Goal: Task Accomplishment & Management: Manage account settings

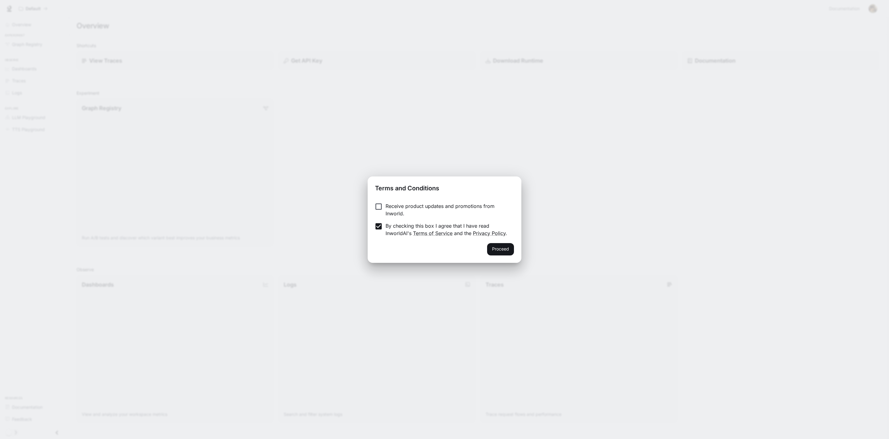
drag, startPoint x: 503, startPoint y: 248, endPoint x: 488, endPoint y: 244, distance: 15.2
click at [503, 248] on button "Proceed" at bounding box center [500, 249] width 27 height 12
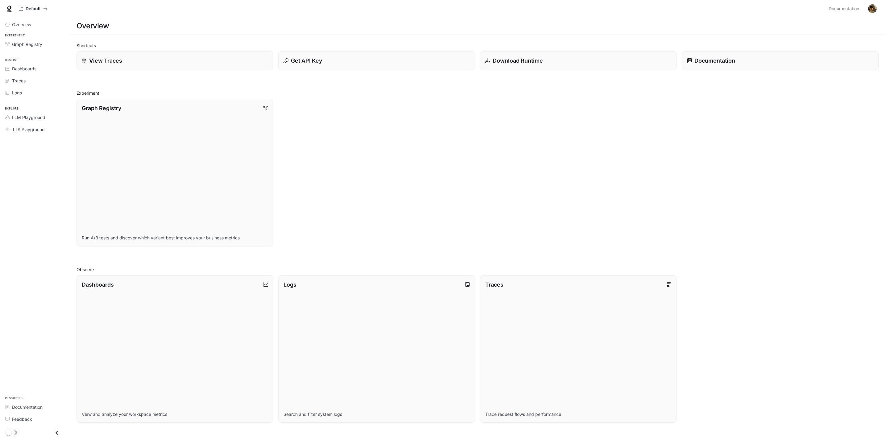
drag, startPoint x: 364, startPoint y: 217, endPoint x: 335, endPoint y: 186, distance: 41.7
click at [363, 217] on div "Graph Registry Run A/B tests and discover which variant best improves your busi…" at bounding box center [475, 170] width 807 height 153
click at [264, 107] on div "Graph Registry" at bounding box center [175, 107] width 188 height 8
click at [878, 8] on button "button" at bounding box center [873, 8] width 12 height 12
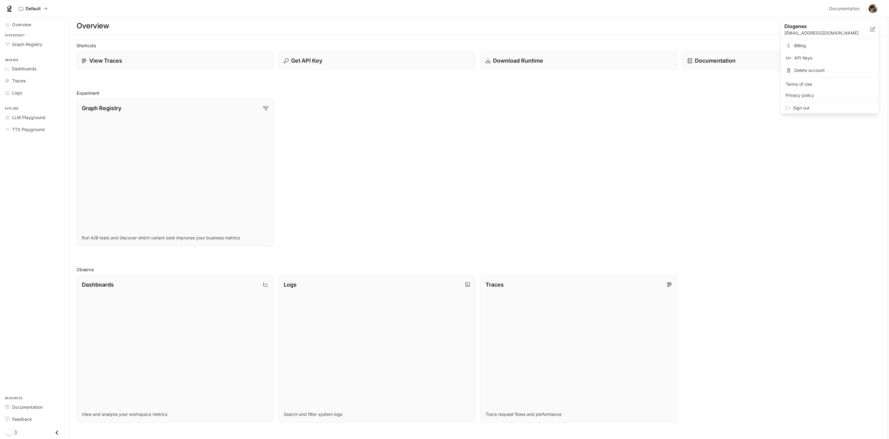
click at [602, 121] on div at bounding box center [444, 219] width 889 height 439
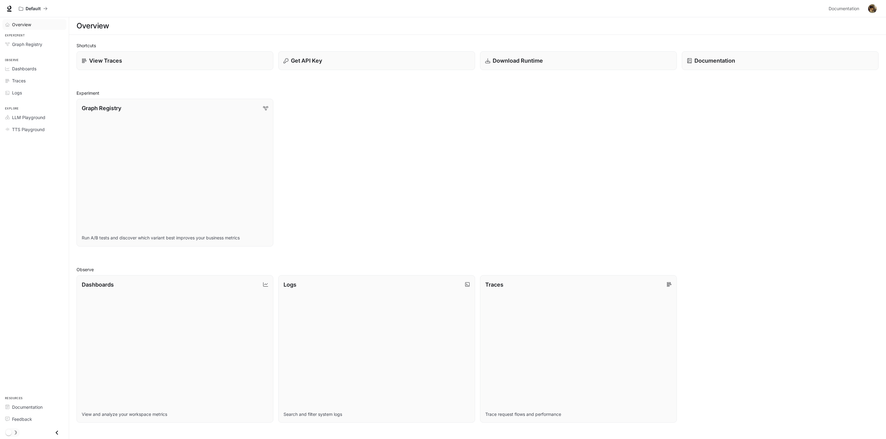
click at [33, 24] on div "Overview" at bounding box center [38, 24] width 52 height 6
click at [36, 72] on link "Dashboards" at bounding box center [34, 68] width 64 height 11
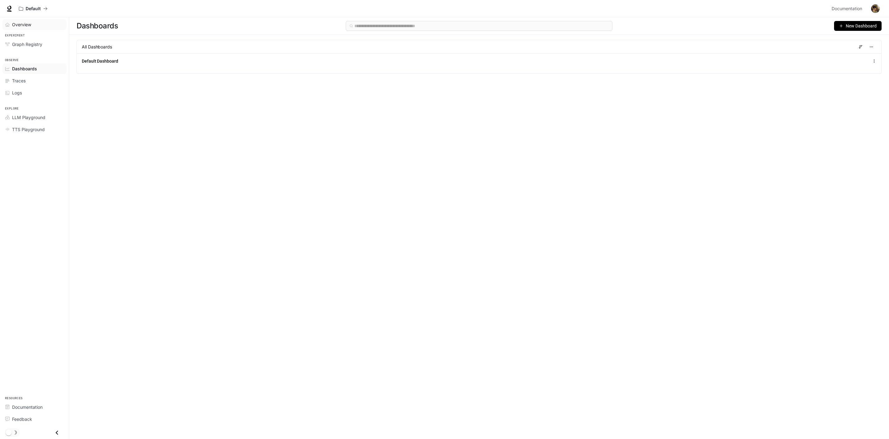
click at [29, 24] on span "Overview" at bounding box center [21, 24] width 19 height 6
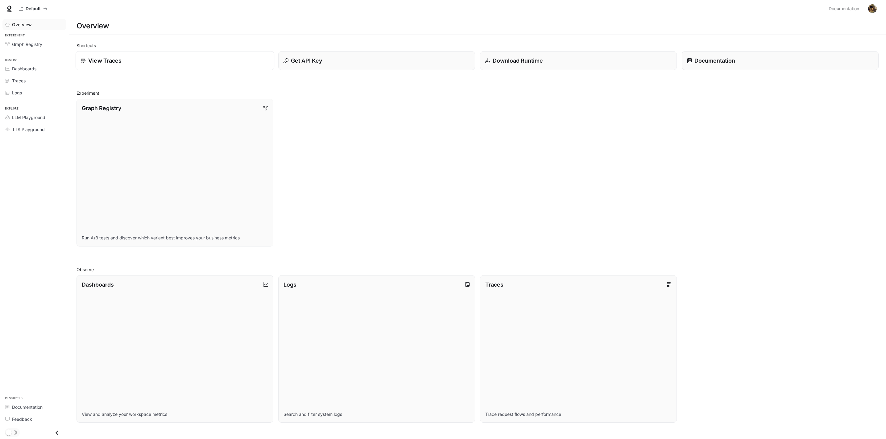
click at [110, 66] on link "View Traces" at bounding box center [175, 60] width 199 height 19
click at [714, 62] on p "Documentation" at bounding box center [714, 60] width 41 height 8
click at [29, 23] on span "Overview" at bounding box center [21, 24] width 19 height 6
click at [366, 67] on button "Get API Key" at bounding box center [376, 60] width 199 height 19
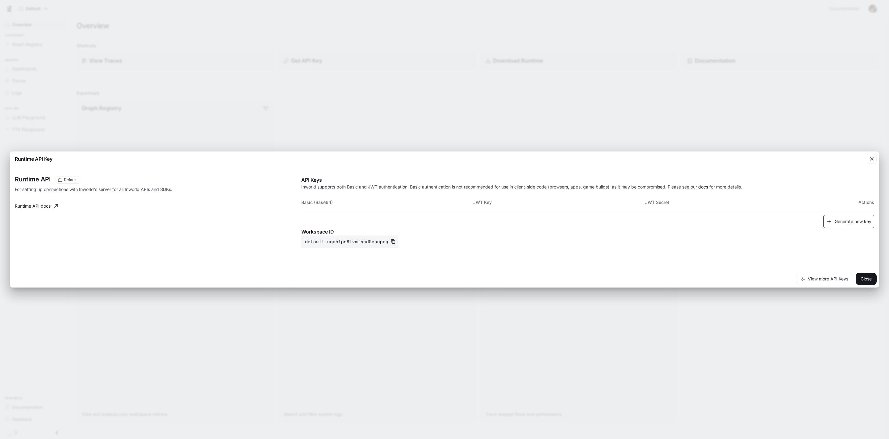
click at [852, 222] on button "Generate new key" at bounding box center [848, 221] width 51 height 13
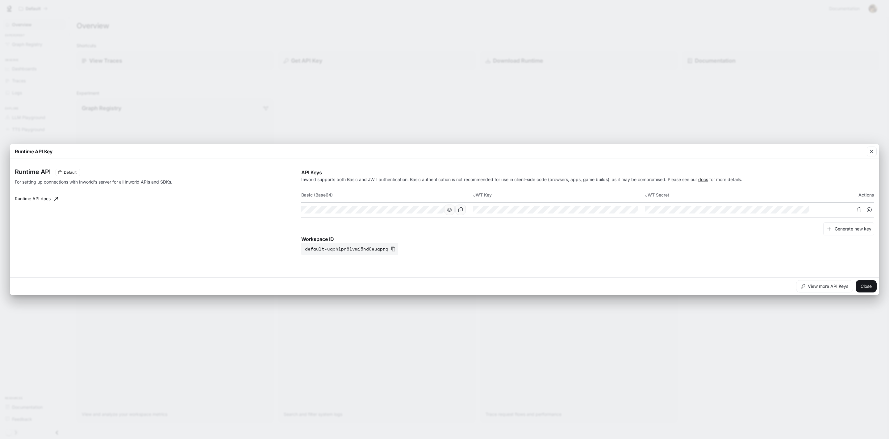
click at [448, 210] on icon "button" at bounding box center [449, 209] width 5 height 5
click at [451, 210] on icon "button" at bounding box center [449, 209] width 5 height 5
drag, startPoint x: 365, startPoint y: 181, endPoint x: 482, endPoint y: 180, distance: 117.0
click at [482, 180] on p "Inworld supports both Basic and JWT authentication. Basic authentication is not…" at bounding box center [587, 179] width 573 height 6
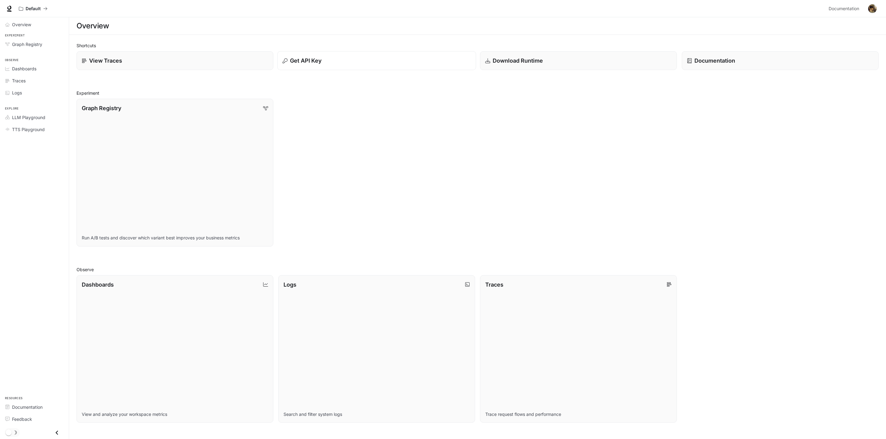
click at [308, 69] on button "Get API Key" at bounding box center [376, 60] width 199 height 19
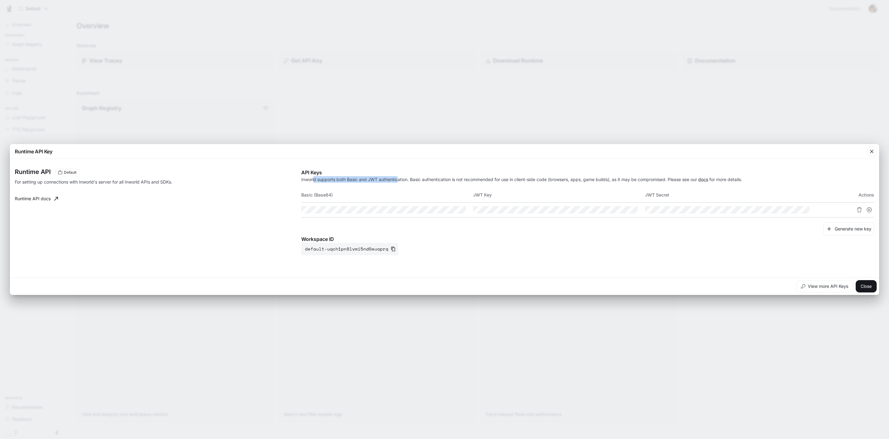
drag, startPoint x: 313, startPoint y: 180, endPoint x: 398, endPoint y: 180, distance: 84.9
click at [398, 180] on p "Inworld supports both Basic and JWT authentication. Basic authentication is not…" at bounding box center [587, 179] width 573 height 6
click at [620, 210] on icon "button" at bounding box center [621, 209] width 5 height 5
click at [792, 208] on icon "button" at bounding box center [792, 210] width 5 height 4
click at [448, 210] on icon "button" at bounding box center [449, 209] width 5 height 5
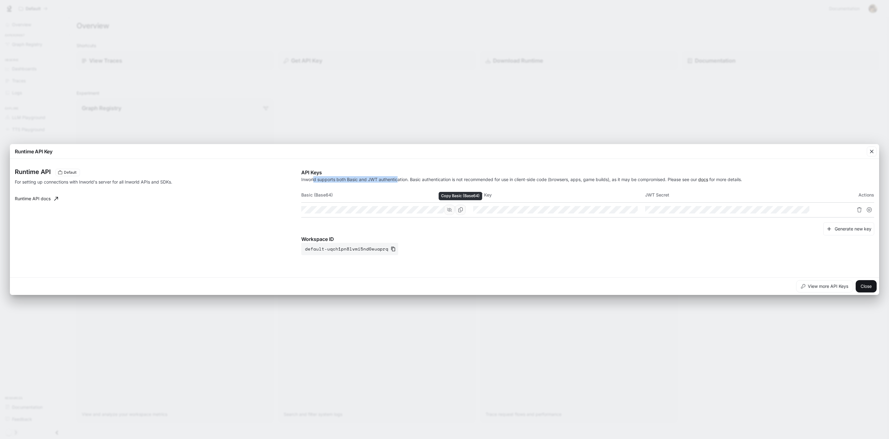
click at [461, 210] on icon "Copy Basic (Base64)" at bounding box center [460, 209] width 5 height 5
click at [490, 229] on div "Generate new key" at bounding box center [587, 229] width 573 height 13
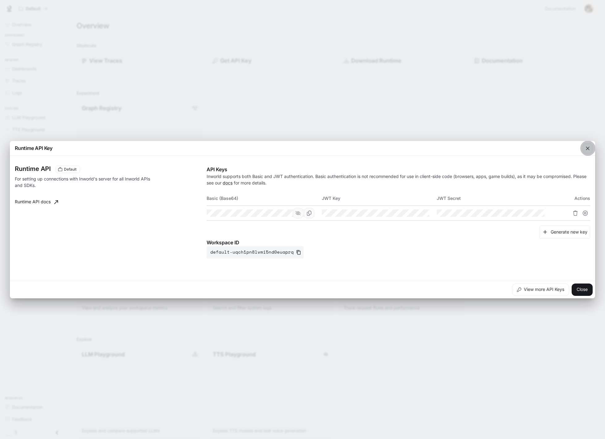
click at [586, 147] on icon "button" at bounding box center [587, 149] width 4 height 4
